Goal: Task Accomplishment & Management: Complete application form

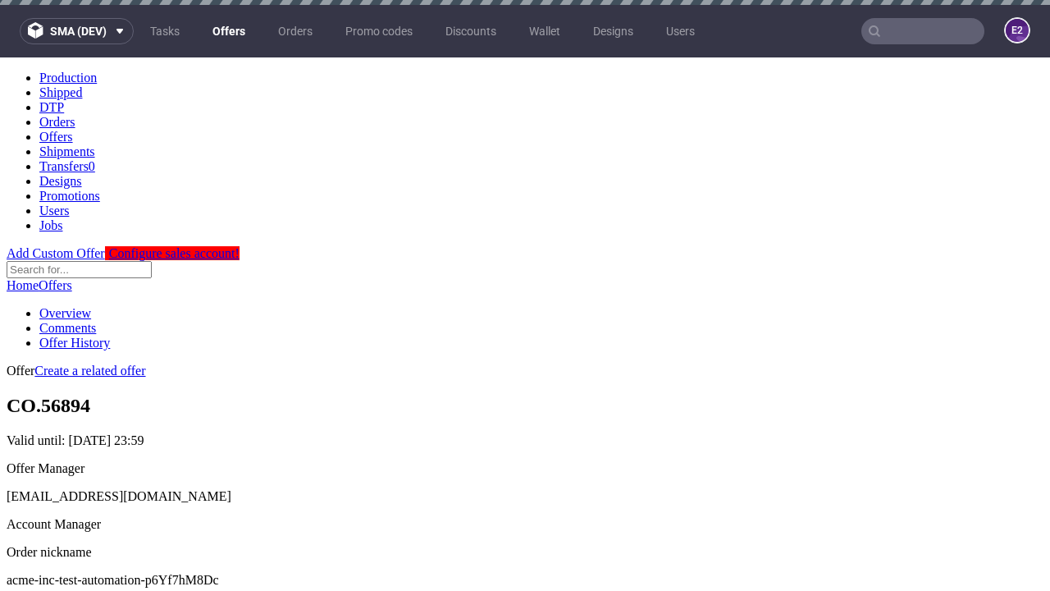
scroll to position [5, 0]
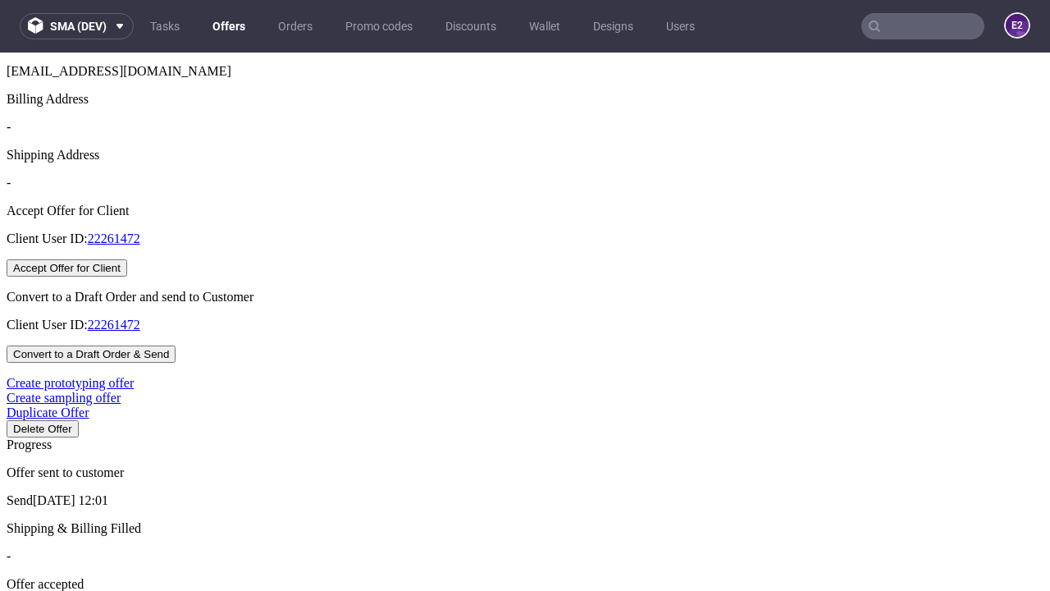
click at [127, 277] on button "Accept Offer for Client" at bounding box center [67, 267] width 121 height 17
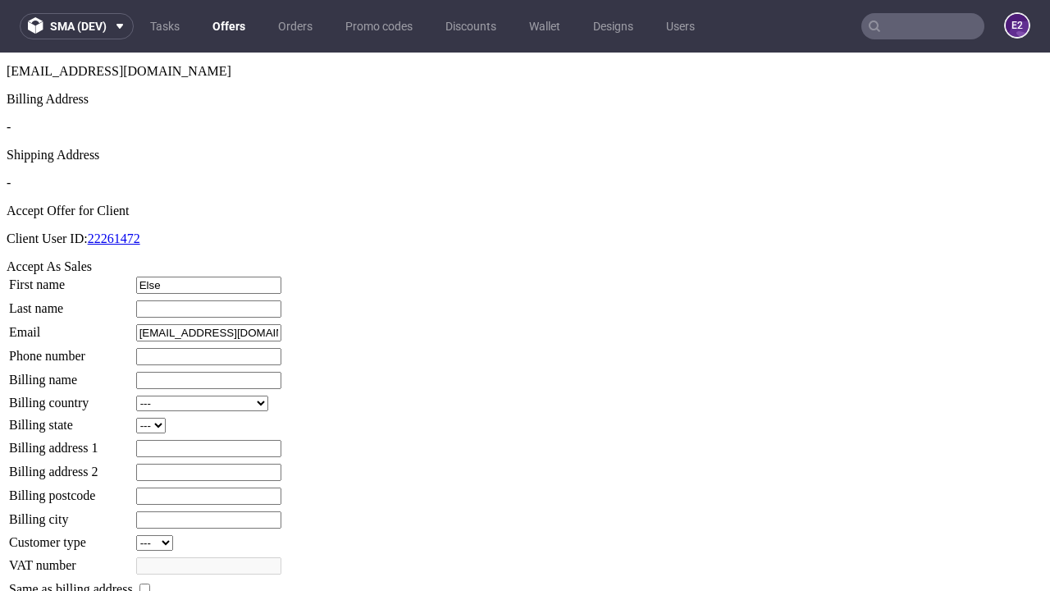
type input "Else"
type input "Champlin"
type input "1509813888"
type input "Verda_Feeney"
select select "13"
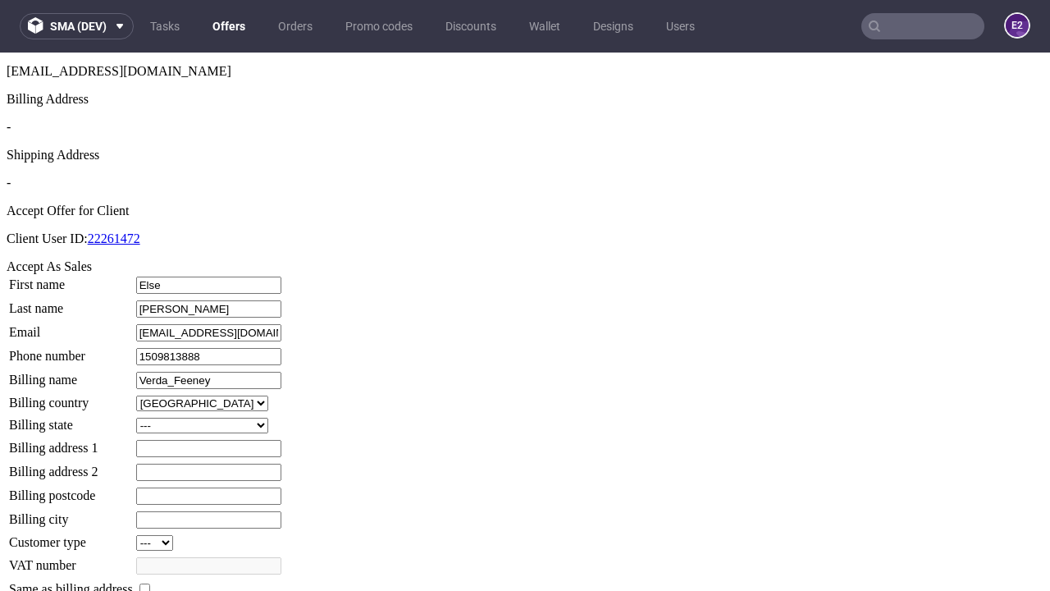
select select "132"
type input "Verda_Feeney"
type input "777 Bedford Road"
type input "RT5 9XR"
type input "New Schuppehampton"
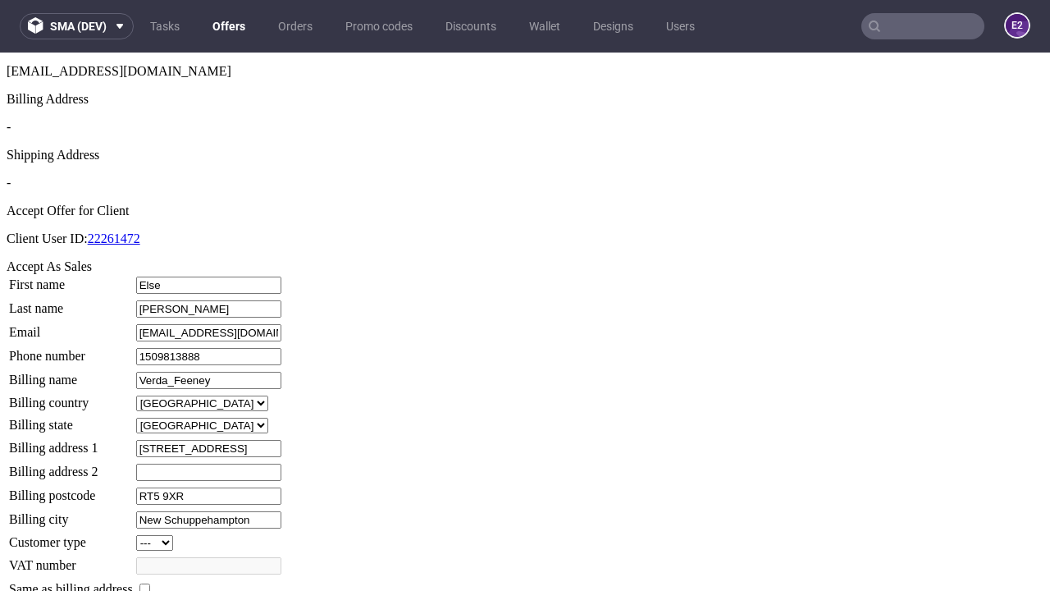
click at [150, 583] on input "checkbox" at bounding box center [144, 588] width 11 height 11
checkbox input "true"
type input "Verda_Feeney"
select select "13"
type input "777 Bedford Road"
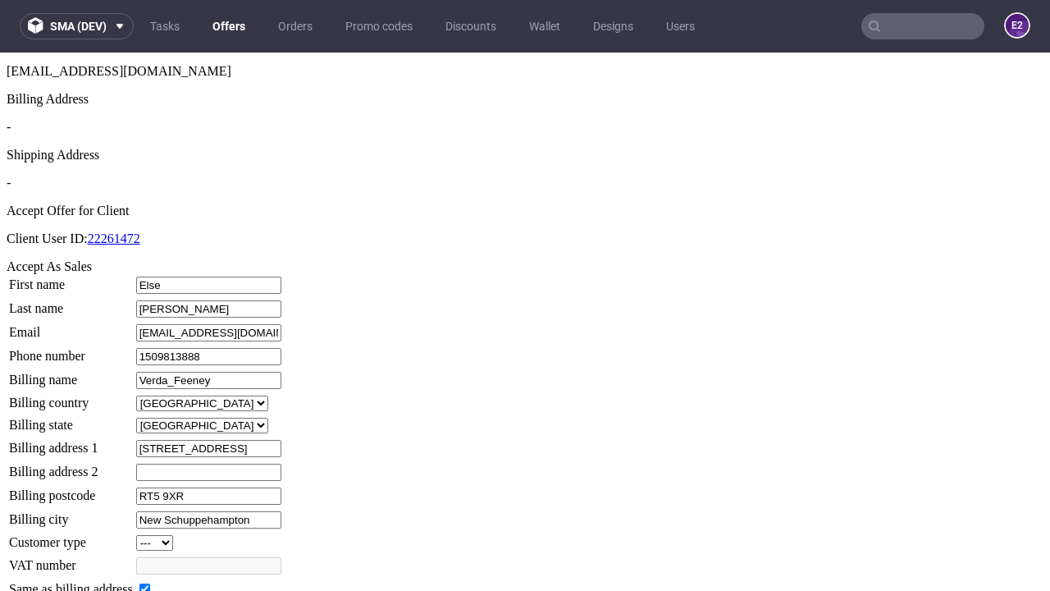
type input "RT5 9XR"
type input "New Schuppehampton"
